Goal: Transaction & Acquisition: Purchase product/service

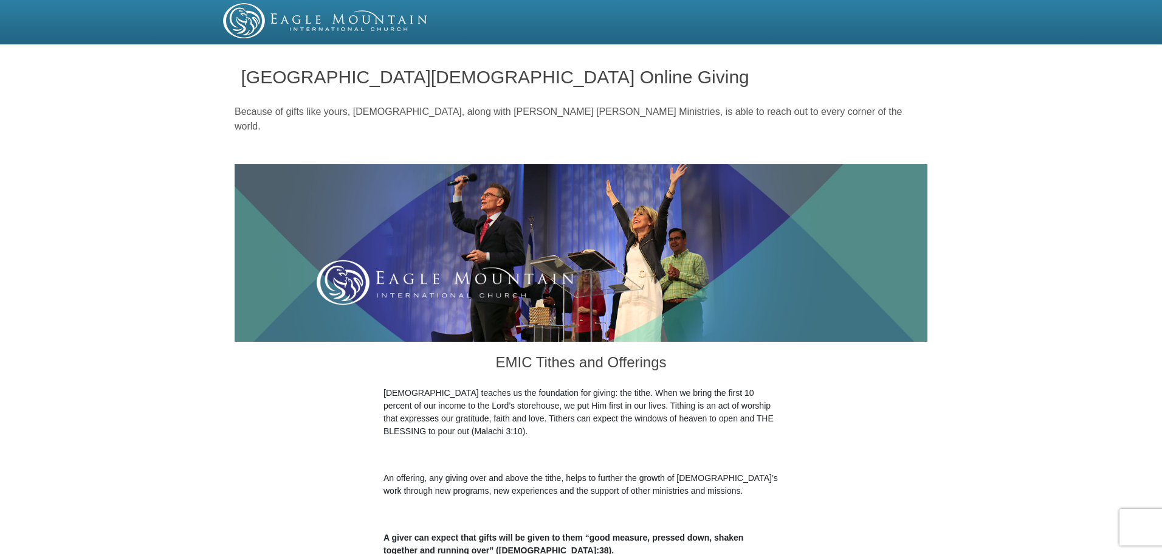
scroll to position [243, 0]
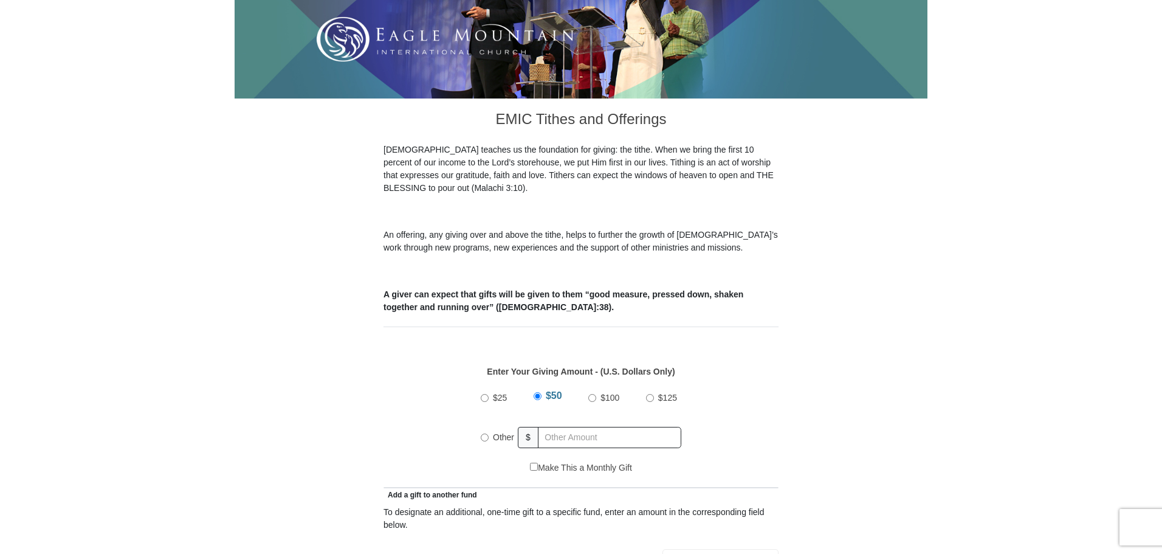
click at [487, 433] on input "Other" at bounding box center [485, 437] width 8 height 8
radio input "true"
click at [560, 427] on input "text" at bounding box center [611, 437] width 139 height 21
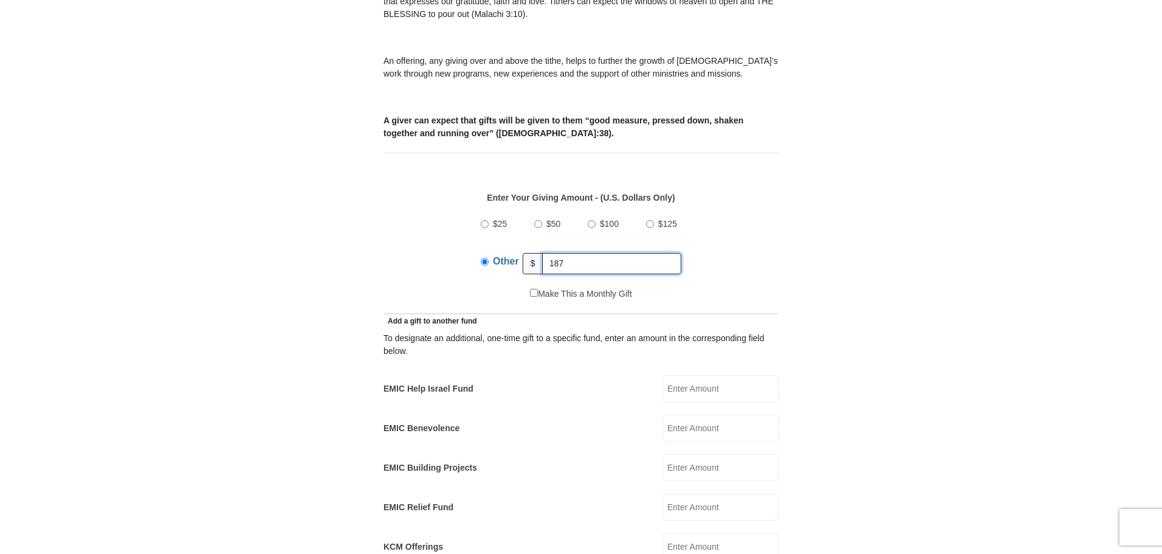
scroll to position [486, 0]
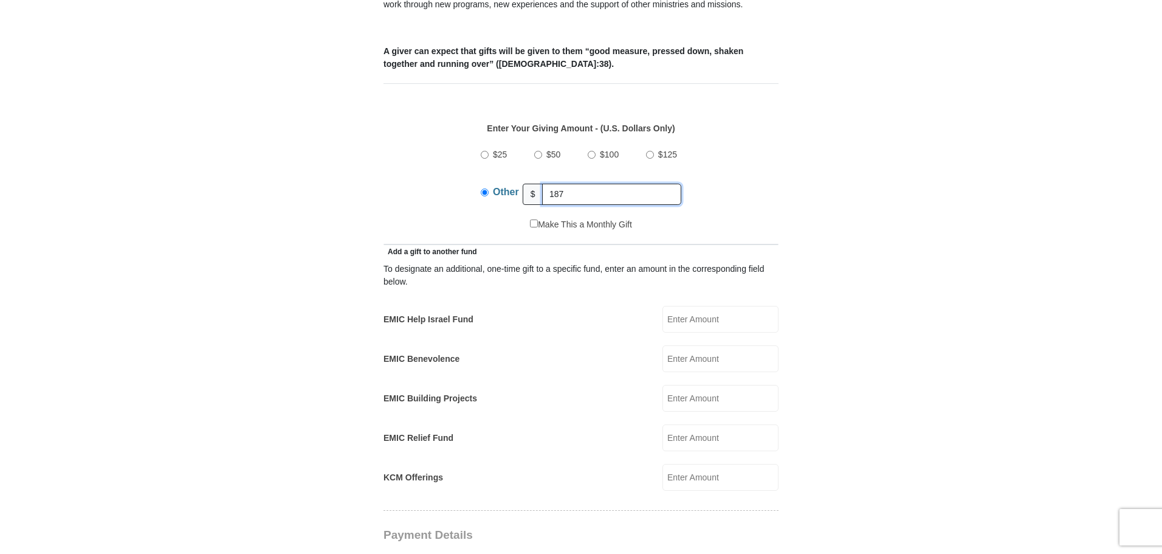
type input "187"
click at [690, 306] on input "EMIC Help Israel Fund" at bounding box center [720, 319] width 116 height 27
type input "7"
click at [696, 387] on input "EMIC Building Projects" at bounding box center [720, 398] width 116 height 27
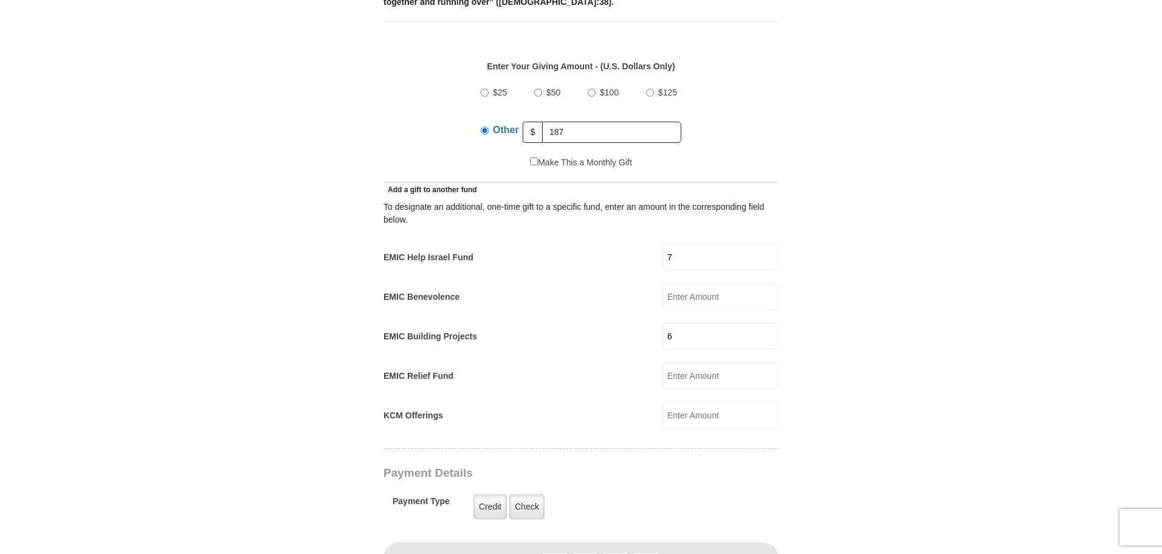
scroll to position [608, 0]
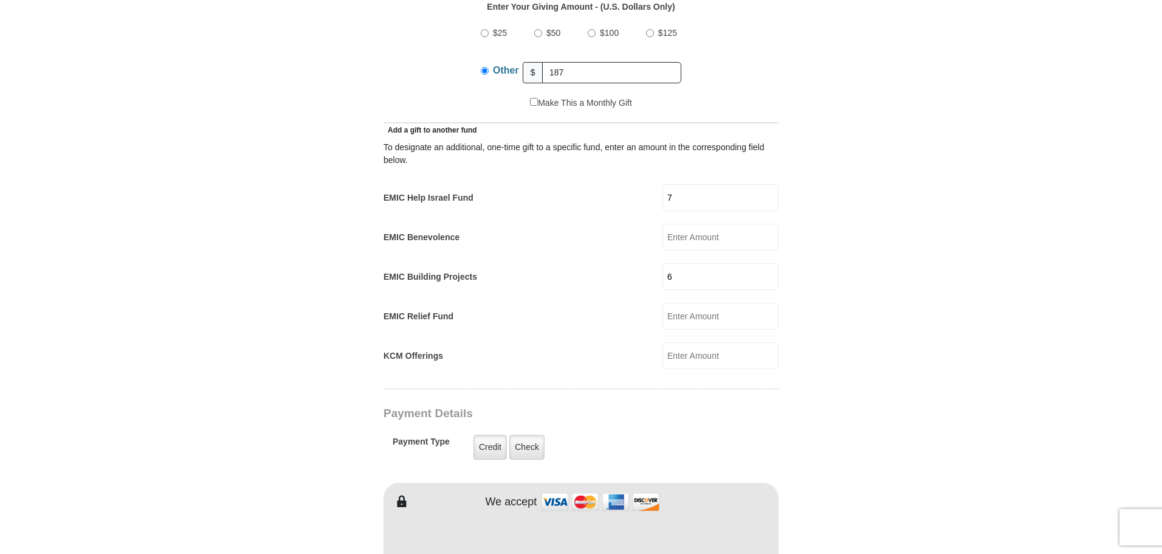
type input "6"
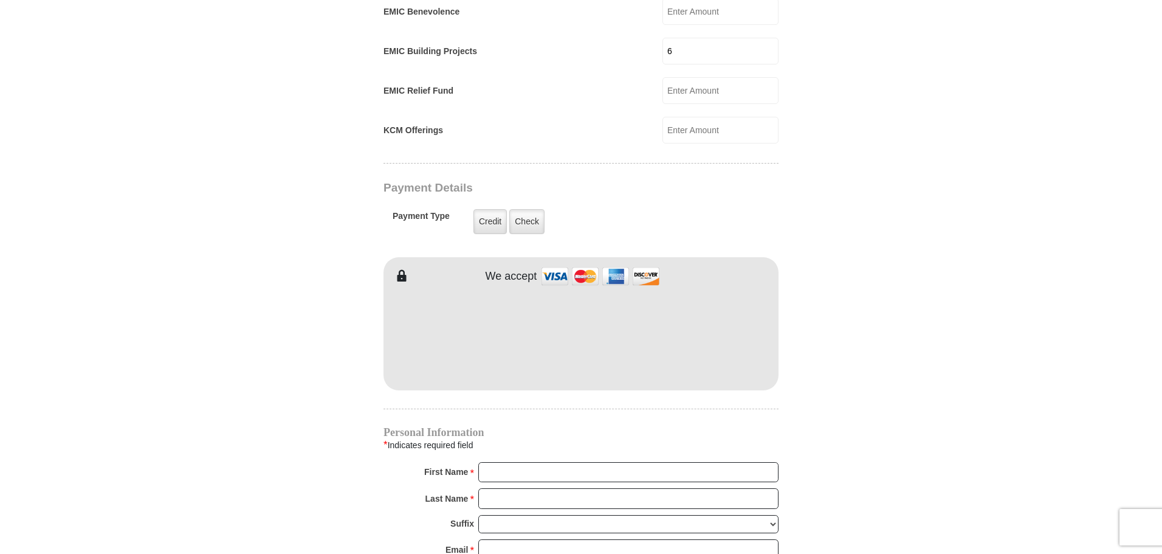
scroll to position [851, 0]
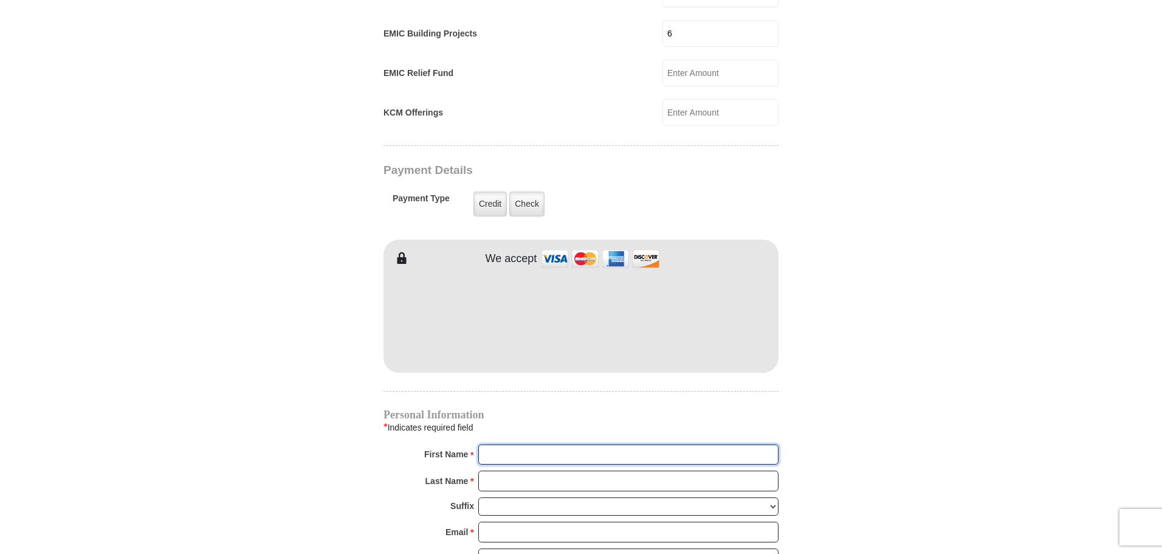
click at [548, 444] on input "First Name *" at bounding box center [628, 454] width 300 height 21
type input "JM Elite"
type input "Holdings LLC"
type input "[EMAIL_ADDRESS][DOMAIN_NAME]"
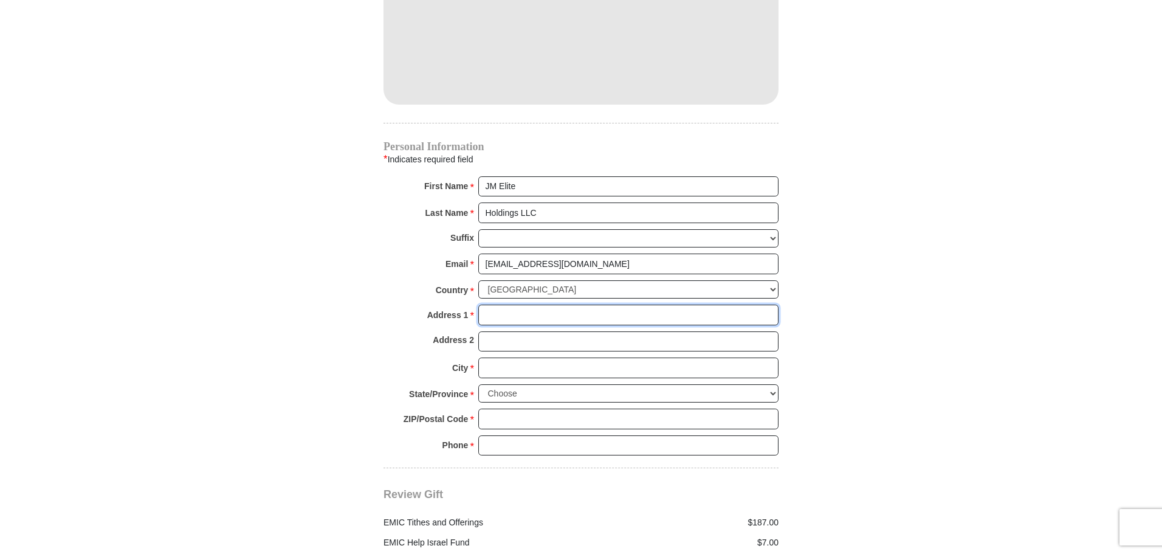
scroll to position [1143, 0]
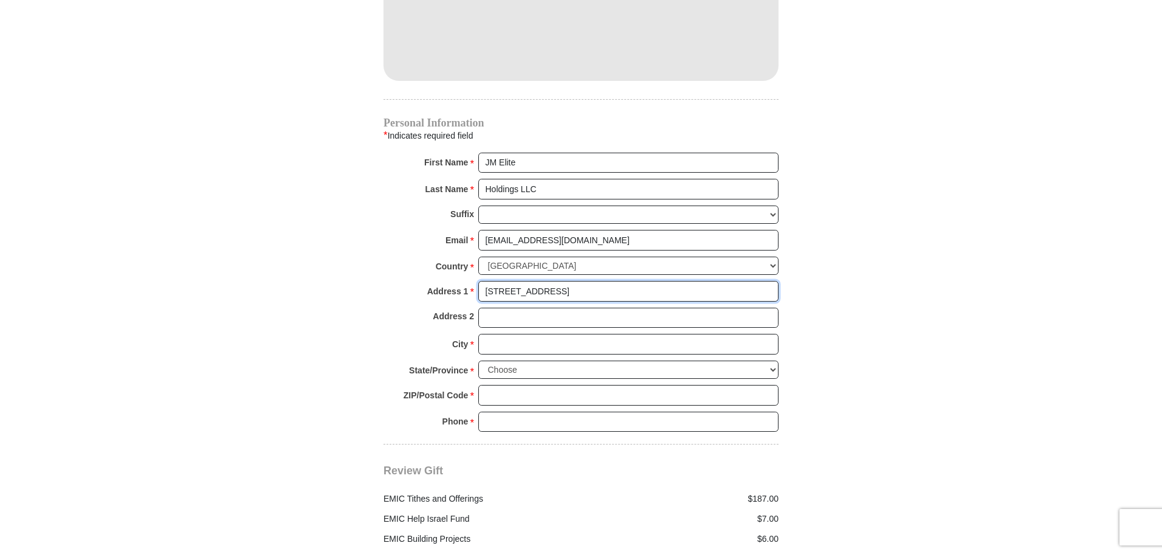
type input "[STREET_ADDRESS]"
type input "[GEOGRAPHIC_DATA]"
select select "[GEOGRAPHIC_DATA]"
type input "76179"
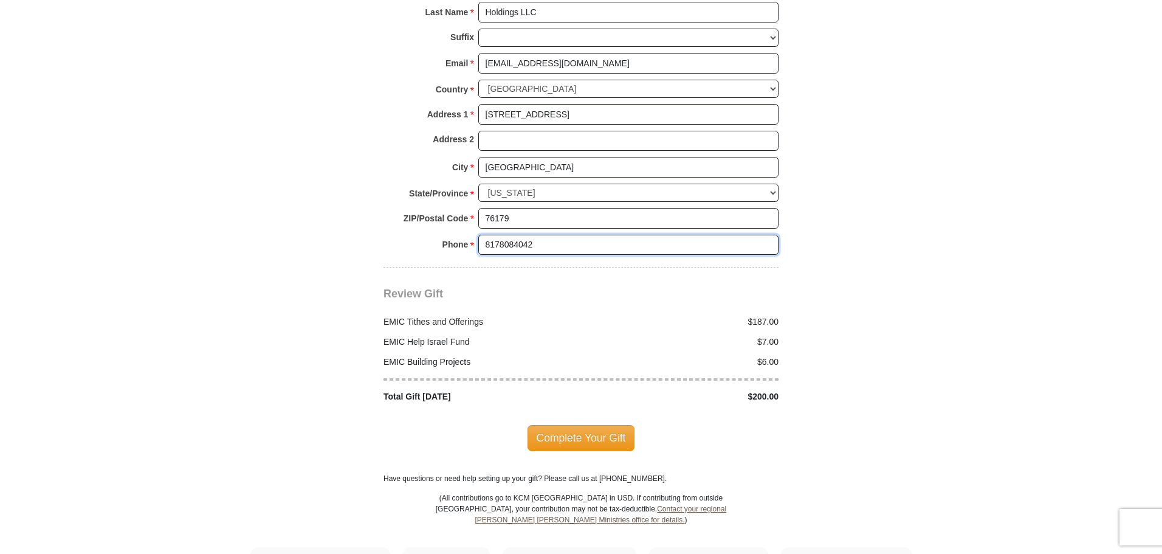
scroll to position [1325, 0]
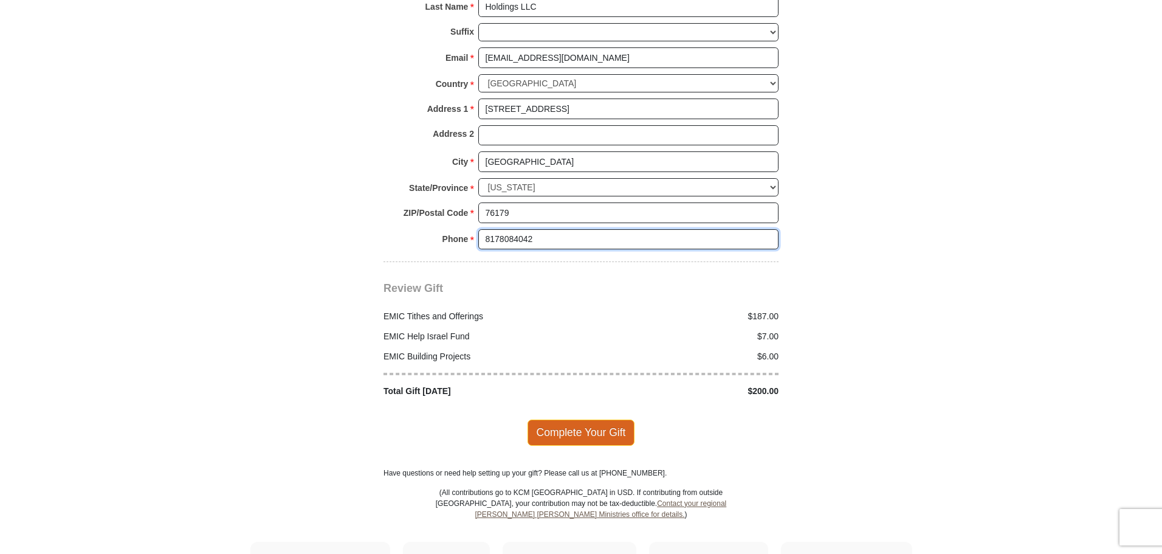
type input "8178084042"
click at [584, 419] on span "Complete Your Gift" at bounding box center [582, 432] width 108 height 26
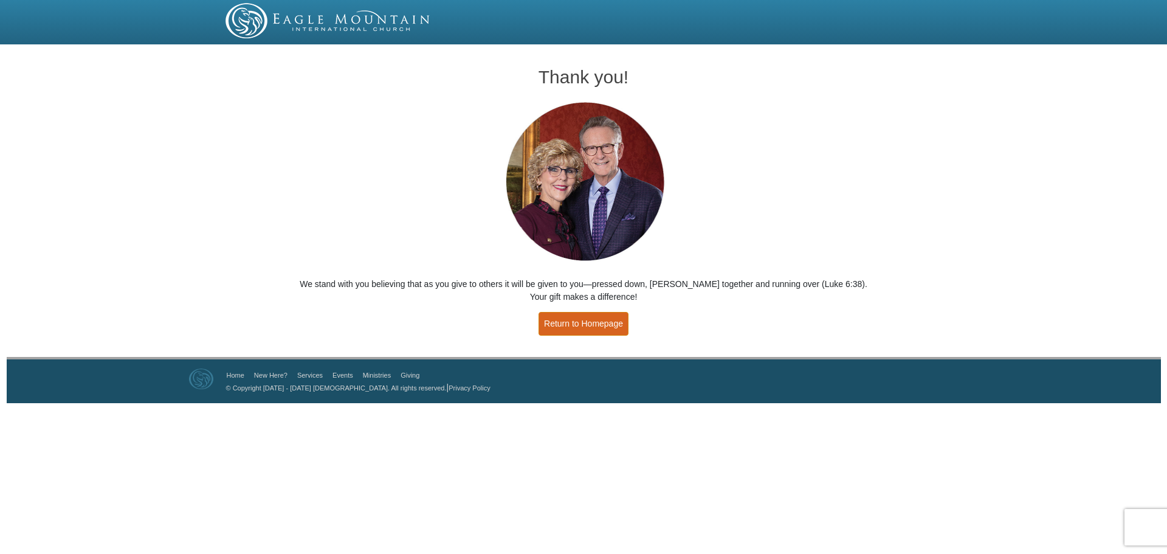
click at [586, 318] on link "Return to Homepage" at bounding box center [583, 324] width 90 height 24
